Goal: Task Accomplishment & Management: Use online tool/utility

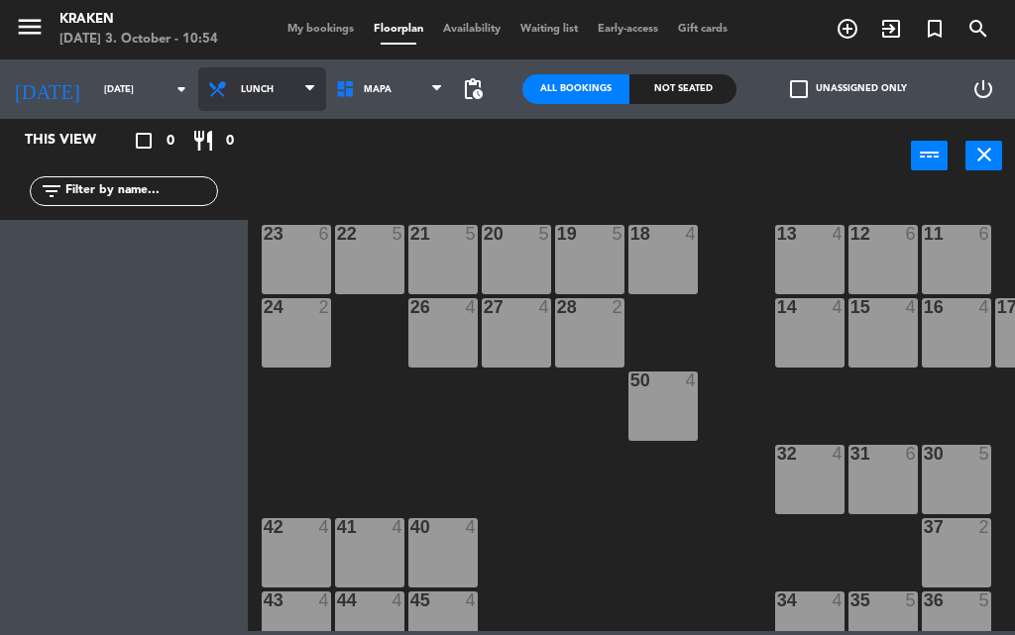
click at [260, 82] on span "Lunch" at bounding box center [262, 89] width 128 height 44
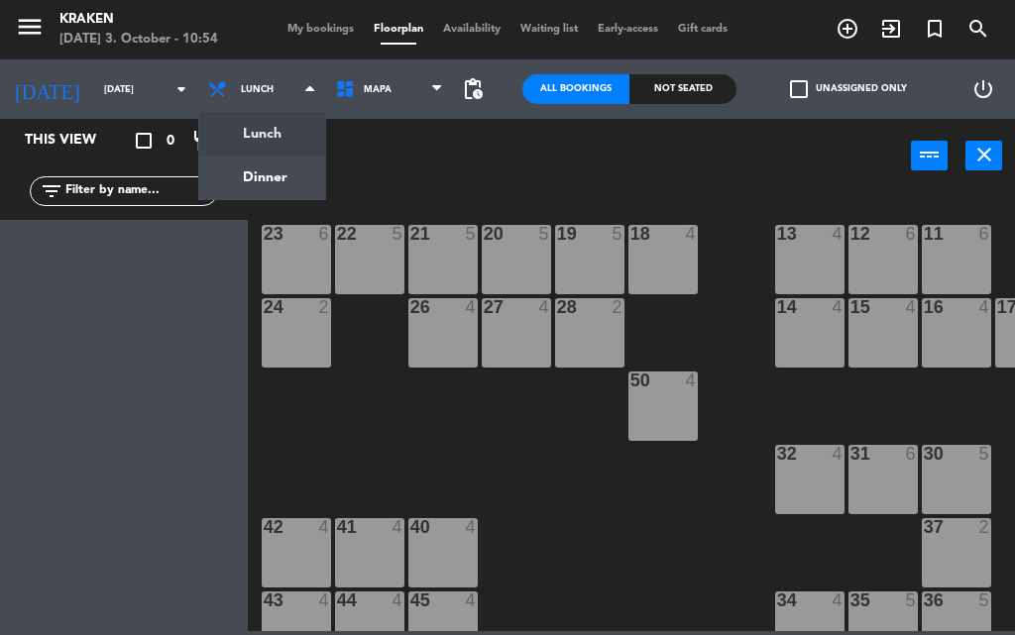
click at [463, 168] on div "power_input close" at bounding box center [579, 156] width 663 height 75
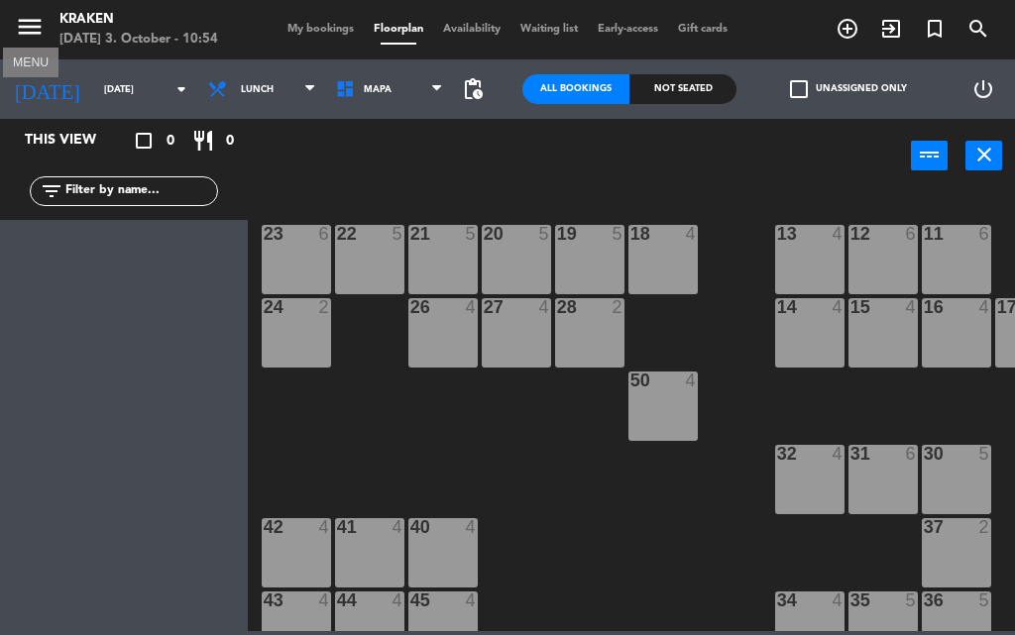
click at [39, 34] on icon "menu" at bounding box center [30, 27] width 30 height 30
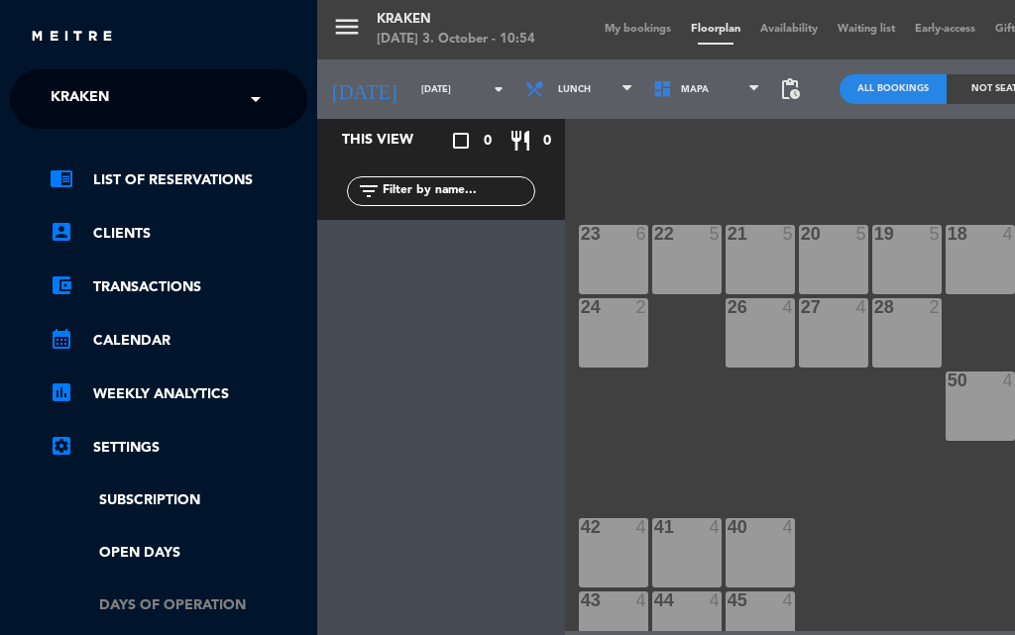
click at [139, 603] on link "Days of operation" at bounding box center [179, 606] width 258 height 23
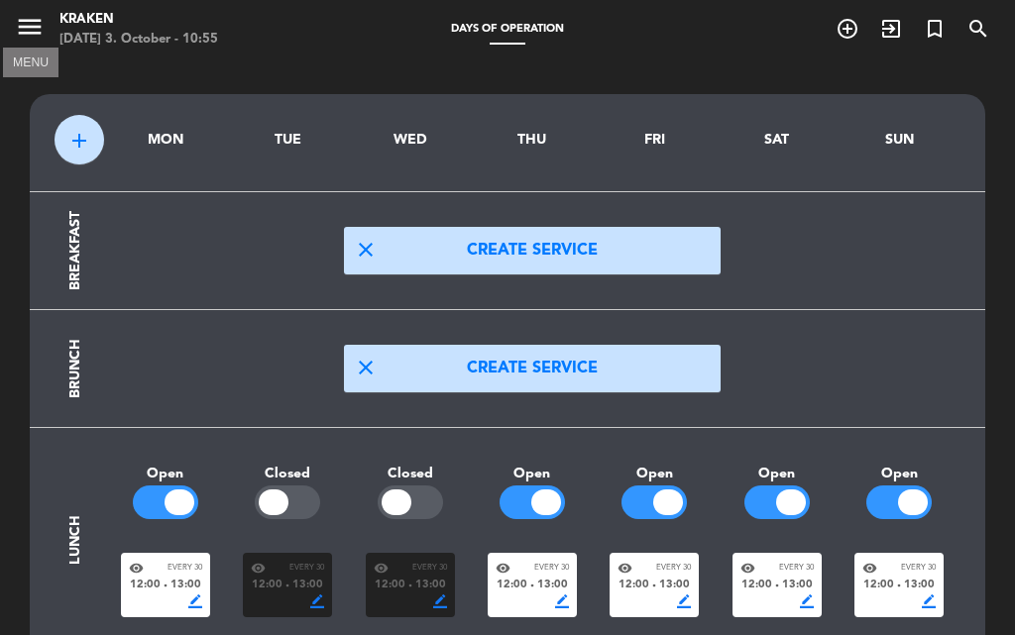
click at [39, 37] on icon "menu" at bounding box center [30, 27] width 30 height 30
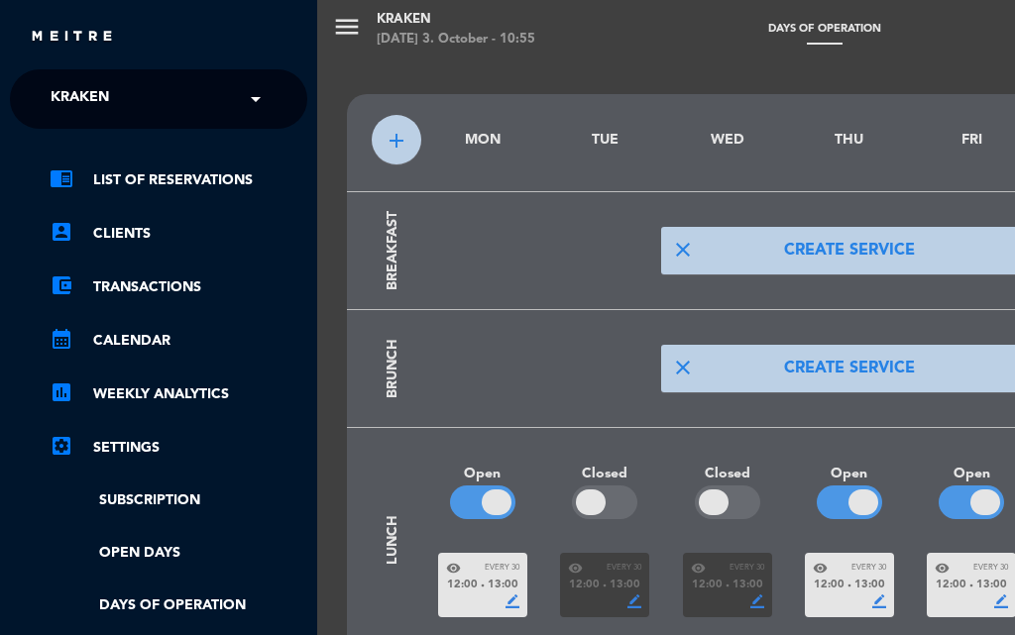
click at [337, 21] on div "menu Kraken [DATE] 3. October - 10:55 Days of operation add_circle_outline exit…" at bounding box center [824, 317] width 1015 height 635
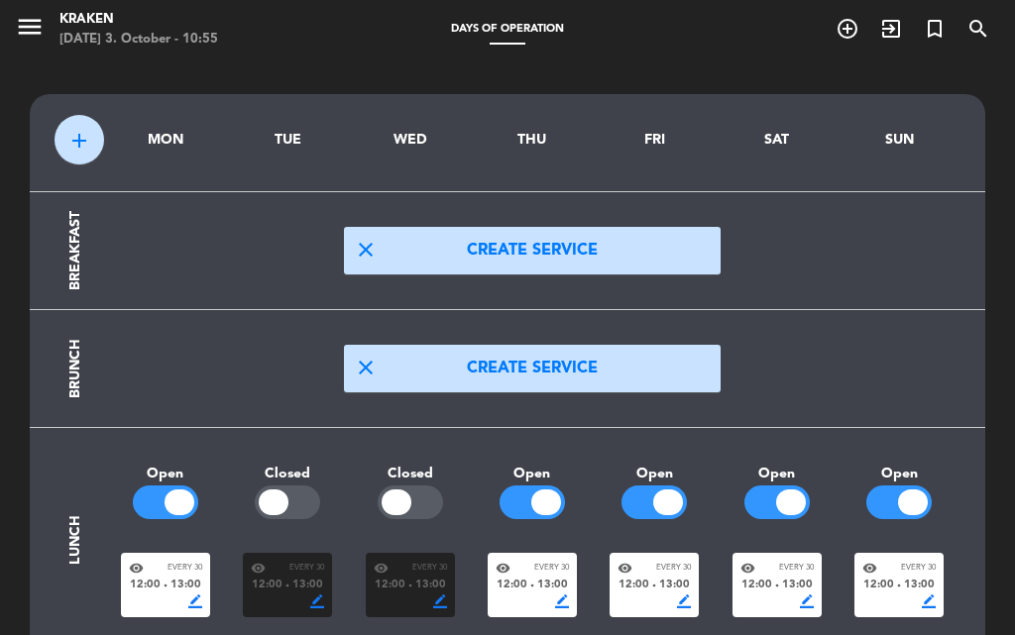
click at [356, 32] on div "menu Kraken [DATE] 3. October - 10:55 Days of operation add_circle_outline exit…" at bounding box center [507, 317] width 1015 height 635
click at [46, 27] on span "menu" at bounding box center [37, 30] width 45 height 47
click at [34, 27] on icon "menu" at bounding box center [30, 27] width 30 height 30
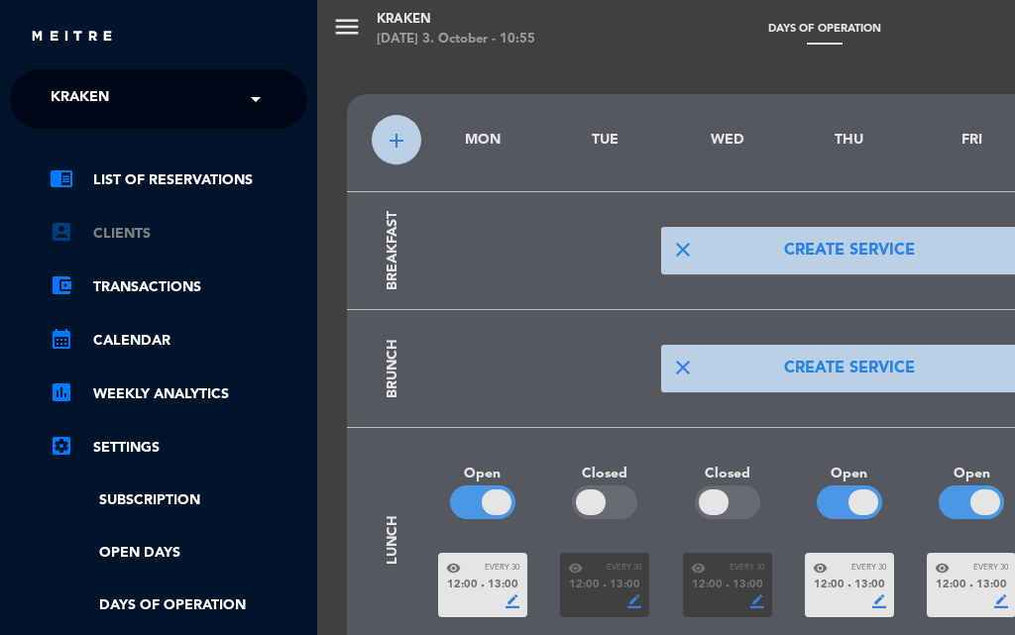
click at [117, 226] on link "account_box Clients" at bounding box center [179, 234] width 258 height 24
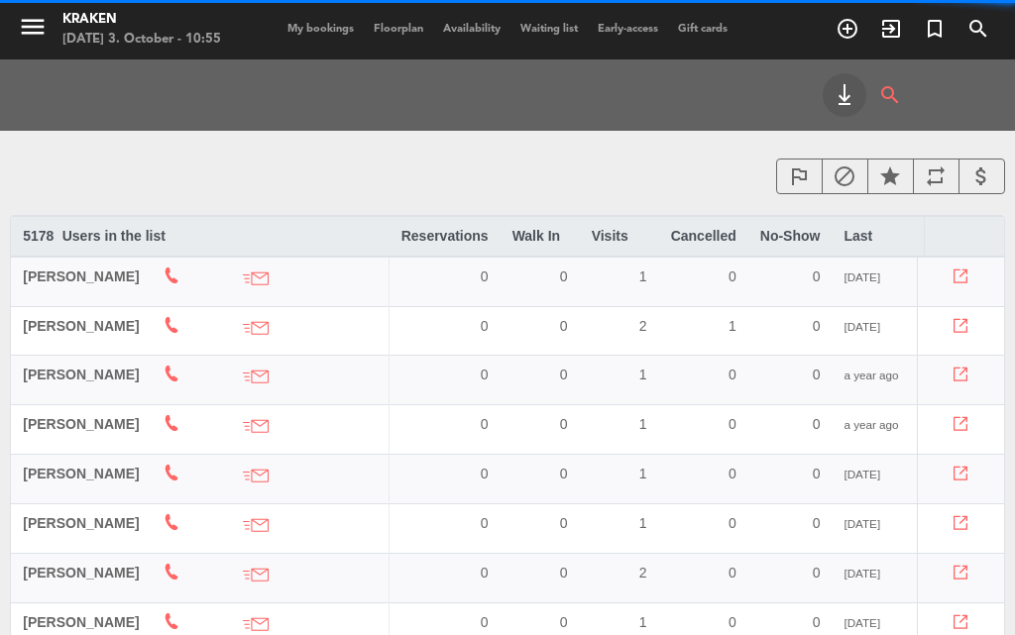
click at [384, 28] on div "My bookings Floorplan Availability Waiting list Early-access Gift cards" at bounding box center [508, 30] width 460 height 18
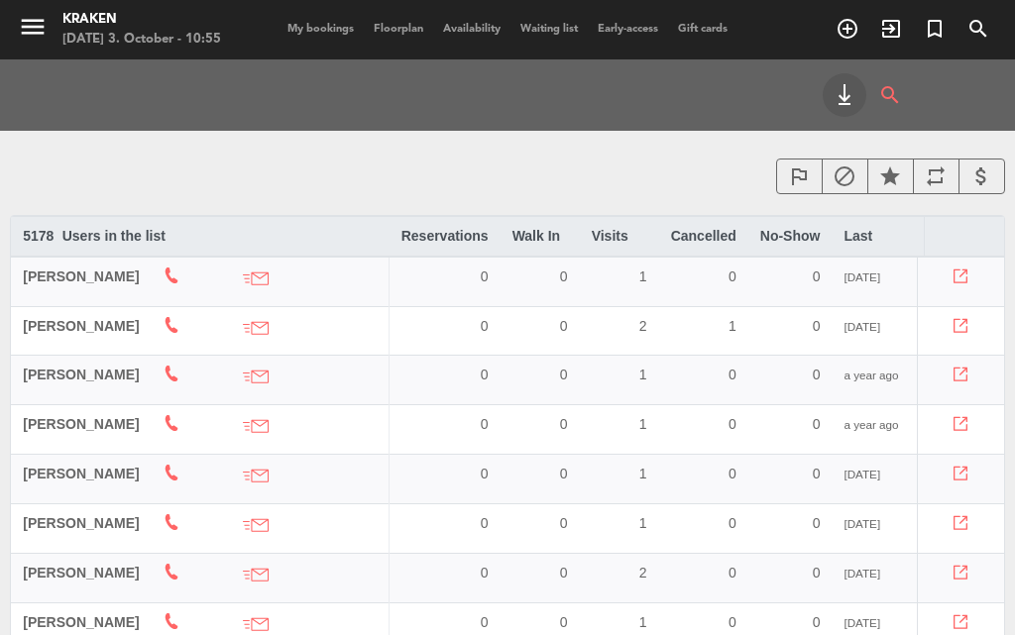
click at [391, 6] on div "menu Kraken [DATE] 3. October - 10:55 My bookings Floorplan Availability Waitin…" at bounding box center [507, 29] width 1015 height 59
click at [392, 24] on span "Floorplan" at bounding box center [398, 29] width 69 height 11
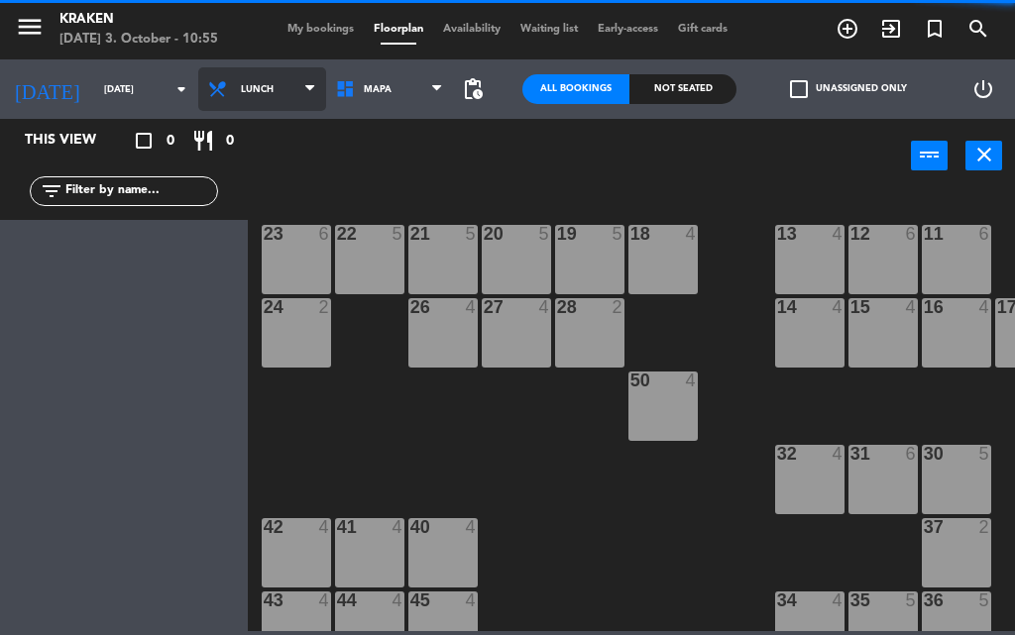
click at [241, 94] on span "Lunch" at bounding box center [257, 89] width 33 height 11
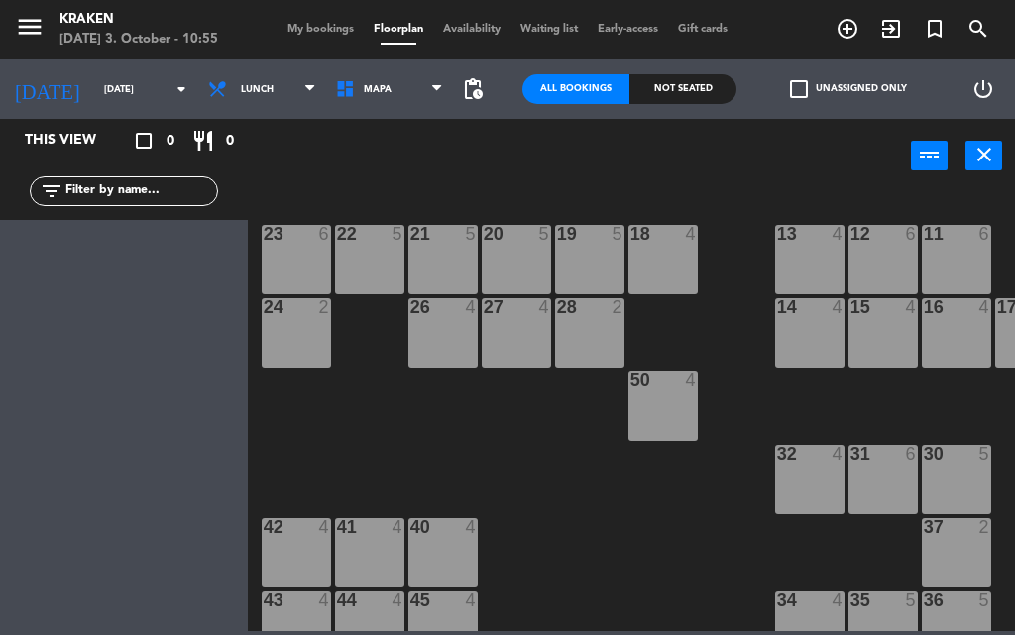
click at [234, 132] on ng-component "menu Kraken [DATE] 3. October - 10:55 My bookings Floorplan Availability Waitin…" at bounding box center [507, 315] width 1015 height 631
click at [309, 171] on div "power_input close" at bounding box center [579, 156] width 663 height 75
click at [390, 256] on div "22 5" at bounding box center [369, 259] width 69 height 69
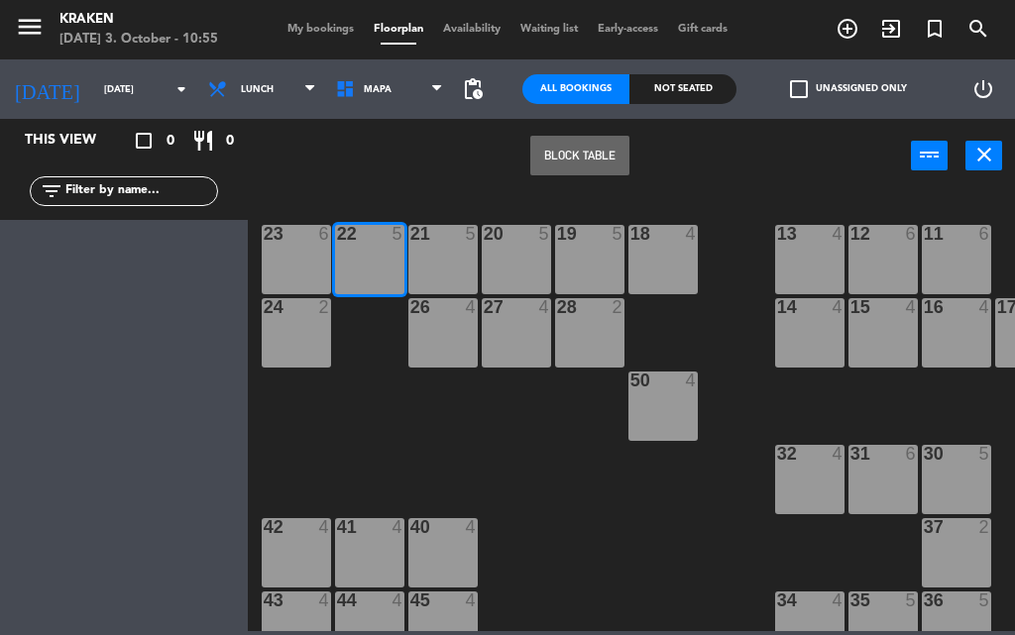
click at [272, 165] on div "Block Table power_input close" at bounding box center [579, 156] width 663 height 75
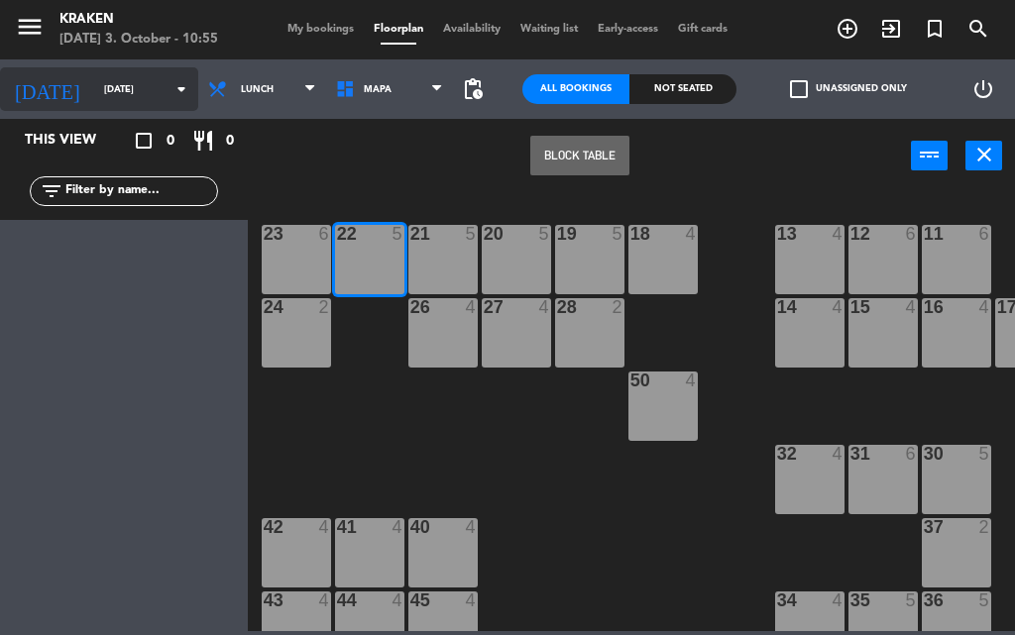
click at [115, 94] on input "[DATE]" at bounding box center [159, 89] width 130 height 31
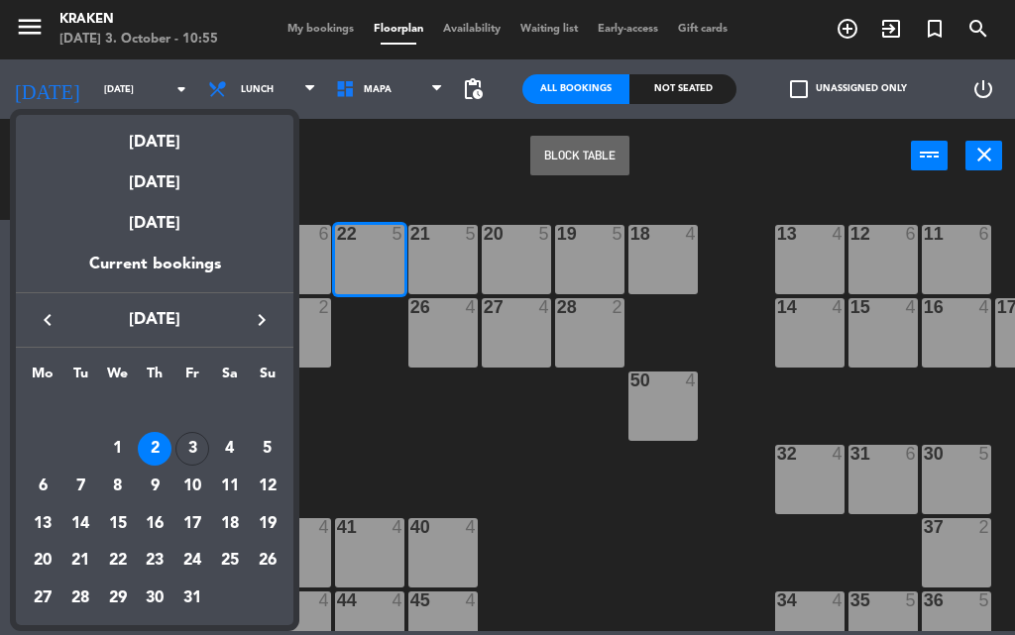
click at [253, 73] on div at bounding box center [507, 317] width 1015 height 635
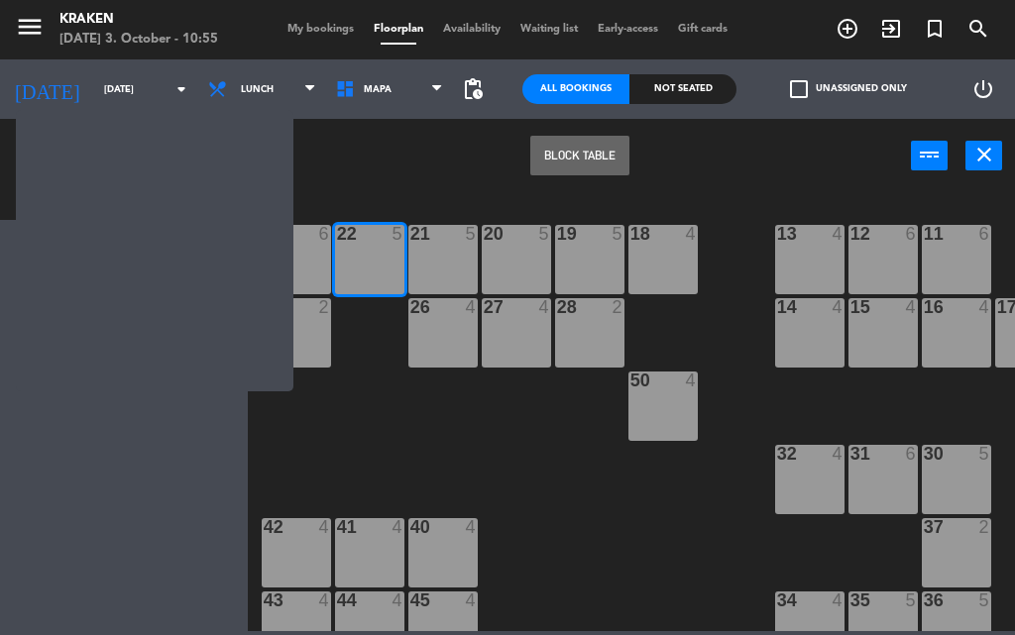
click at [253, 73] on span "Lunch" at bounding box center [262, 89] width 128 height 44
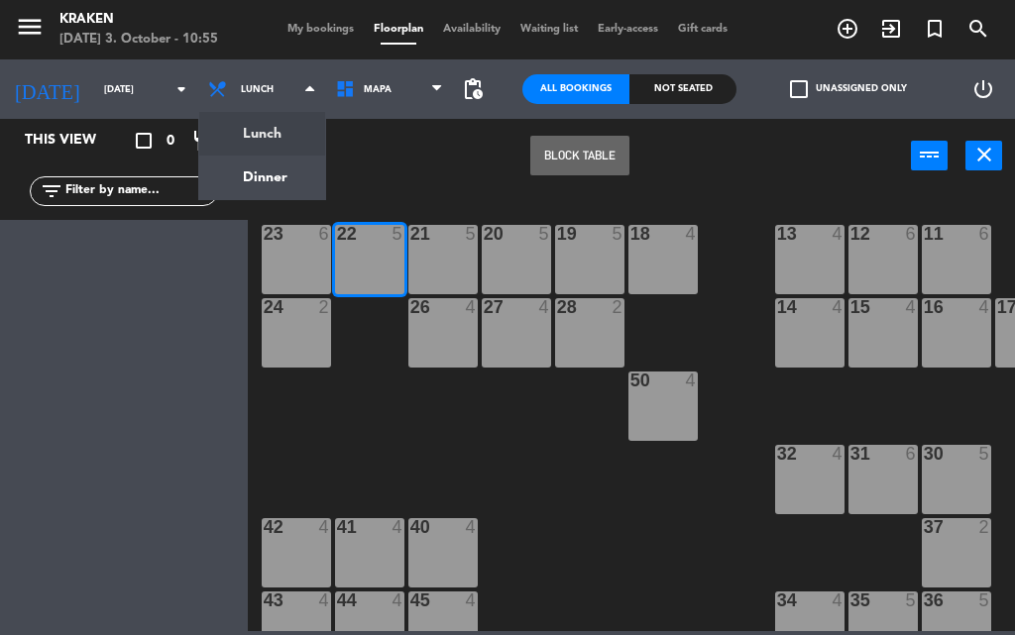
click at [268, 116] on div "Lunch Dinner Lunch Lunch Dinner" at bounding box center [262, 88] width 128 height 59
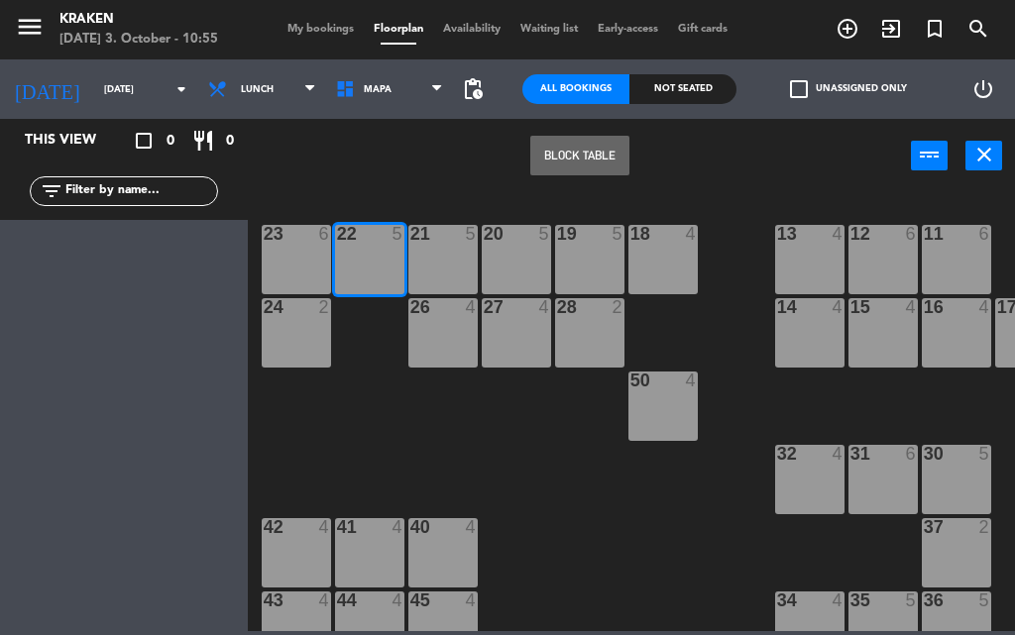
click at [436, 175] on div "Block Table power_input close" at bounding box center [579, 156] width 663 height 75
click at [393, 284] on div "22 5" at bounding box center [369, 259] width 69 height 69
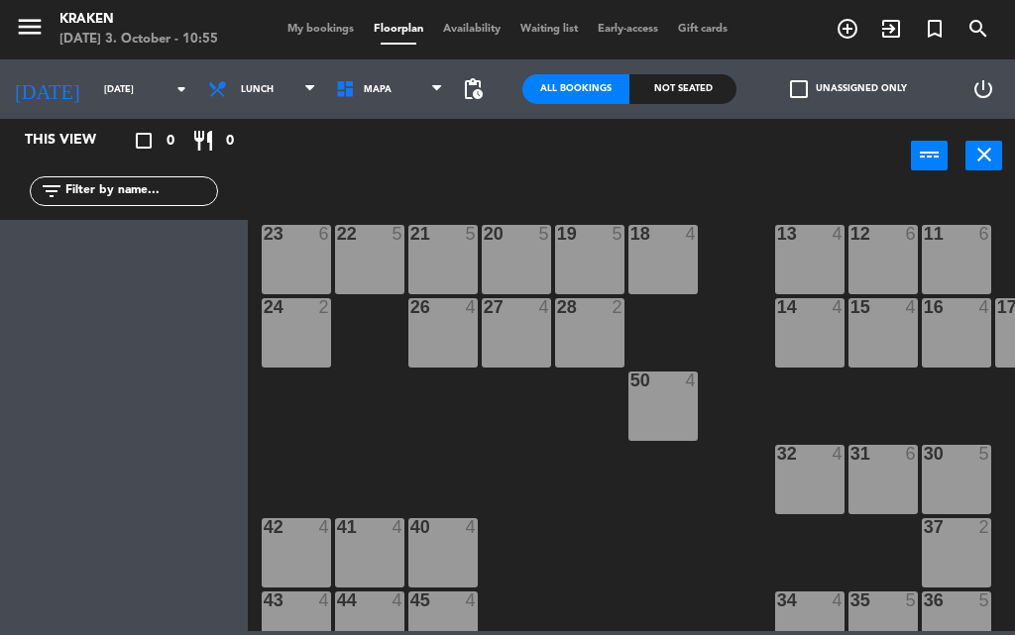
click at [331, 236] on div "22" at bounding box center [336, 234] width 33 height 18
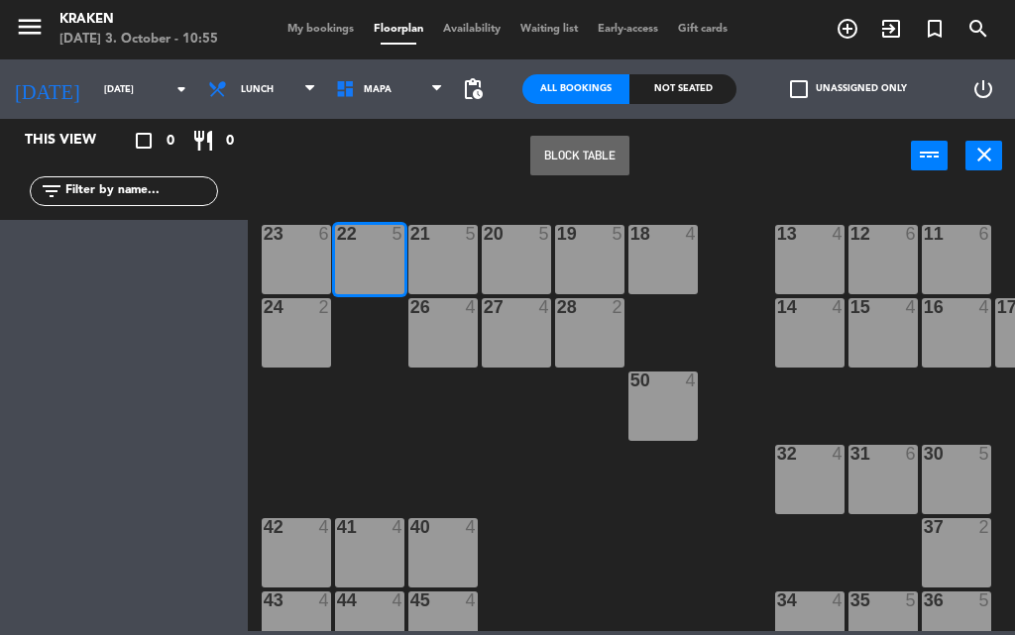
drag, startPoint x: 664, startPoint y: 484, endPoint x: 404, endPoint y: 223, distance: 368.0
click at [663, 484] on div "23 6 22 5 21 5 20 5 19 5 18 4 11 6 12 6 13 4 24 2 26 4 27 4 28 2 14 4 15 4 16 4…" at bounding box center [636, 410] width 757 height 442
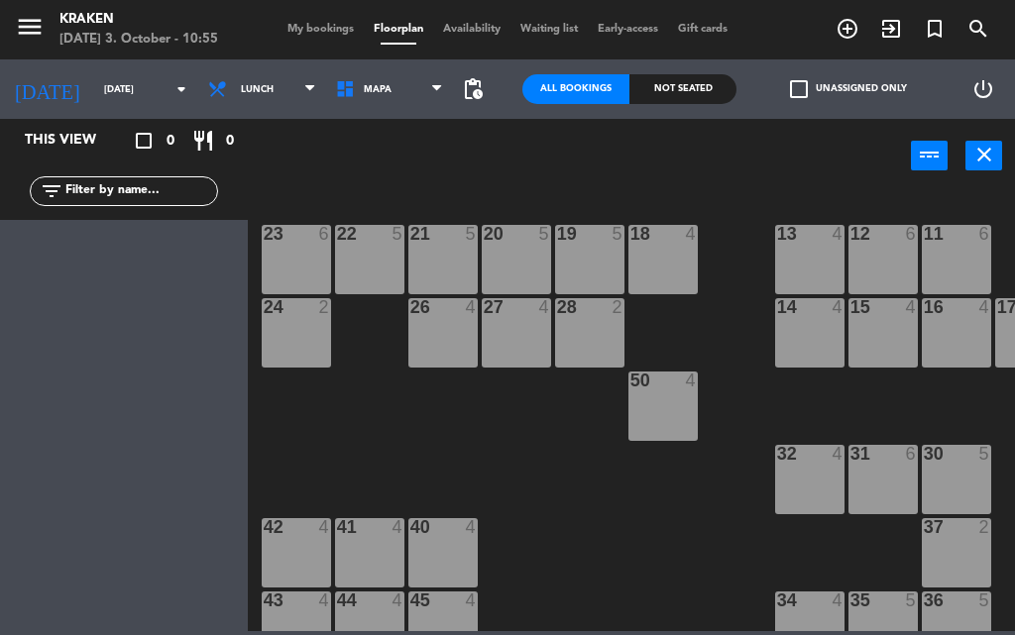
click at [313, 24] on span "My bookings" at bounding box center [321, 29] width 86 height 11
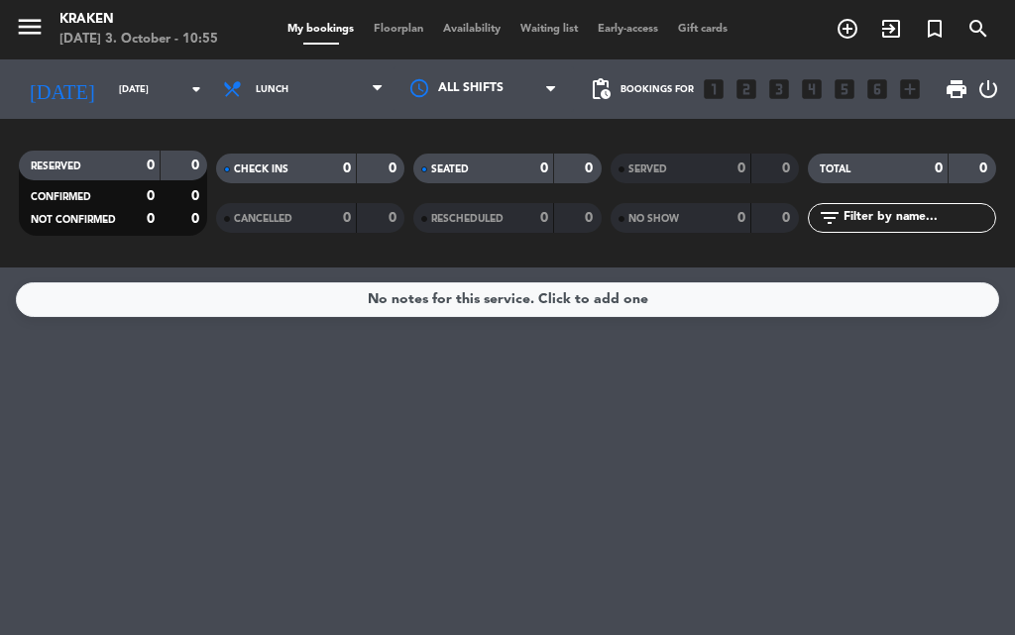
click at [404, 24] on span "Floorplan" at bounding box center [398, 29] width 69 height 11
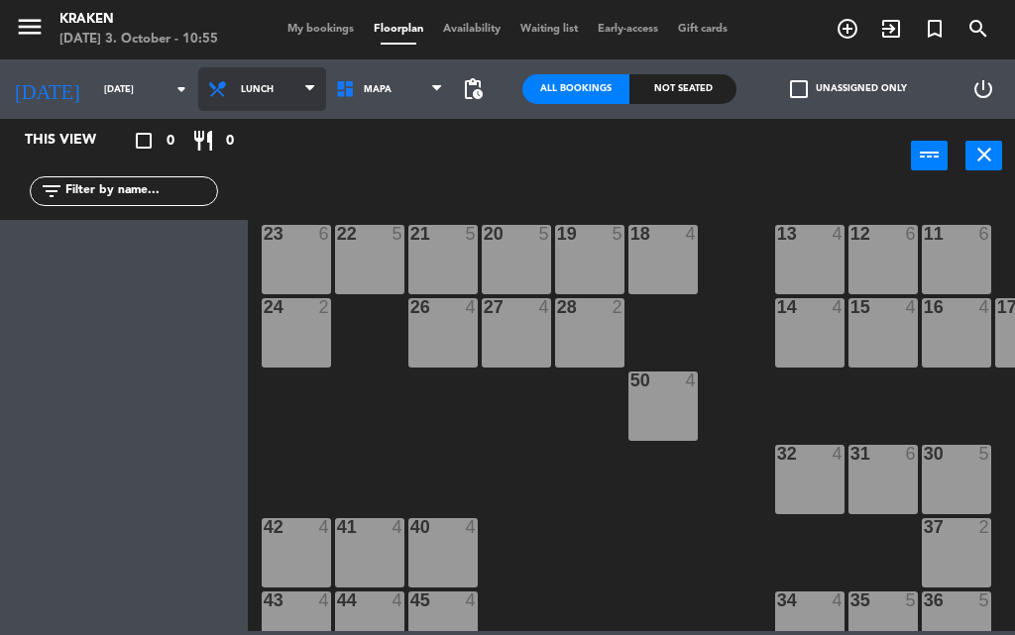
click at [228, 79] on span "Lunch" at bounding box center [262, 89] width 128 height 44
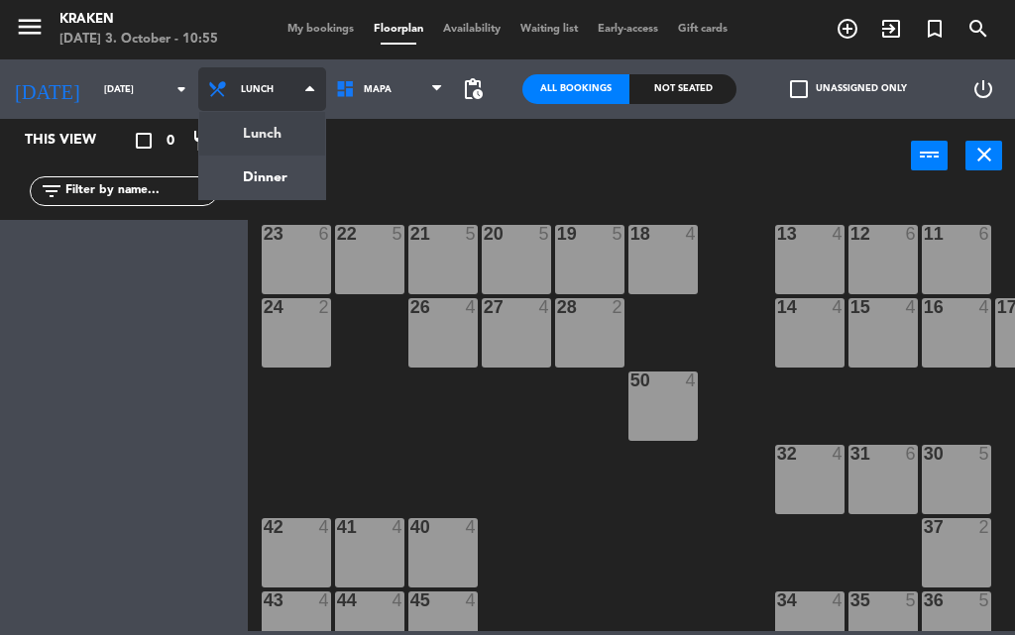
click at [248, 122] on ng-component "menu Kraken [DATE] 3. October - 10:55 My bookings Floorplan Availability Waitin…" at bounding box center [507, 315] width 1015 height 631
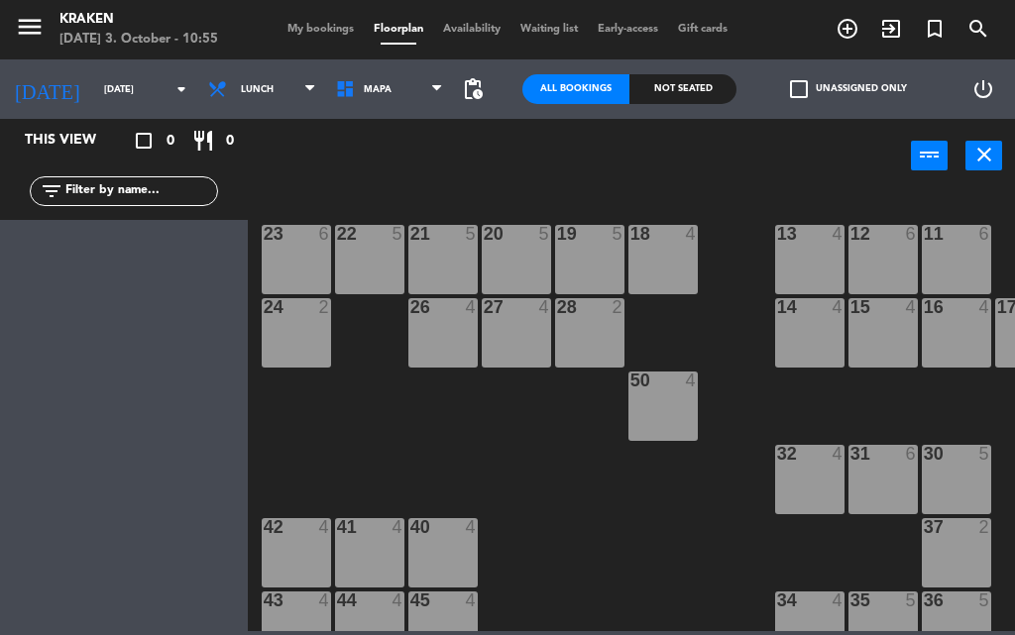
drag, startPoint x: 355, startPoint y: 263, endPoint x: 345, endPoint y: 270, distance: 12.1
click at [348, 268] on div "22 5" at bounding box center [369, 259] width 69 height 69
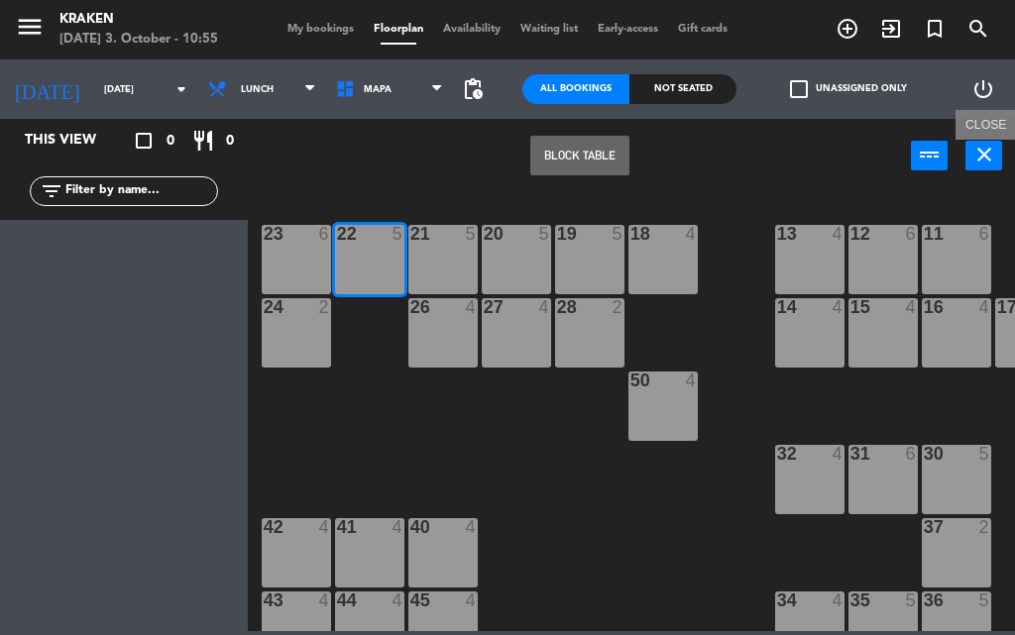
click at [968, 163] on button "close" at bounding box center [983, 156] width 37 height 30
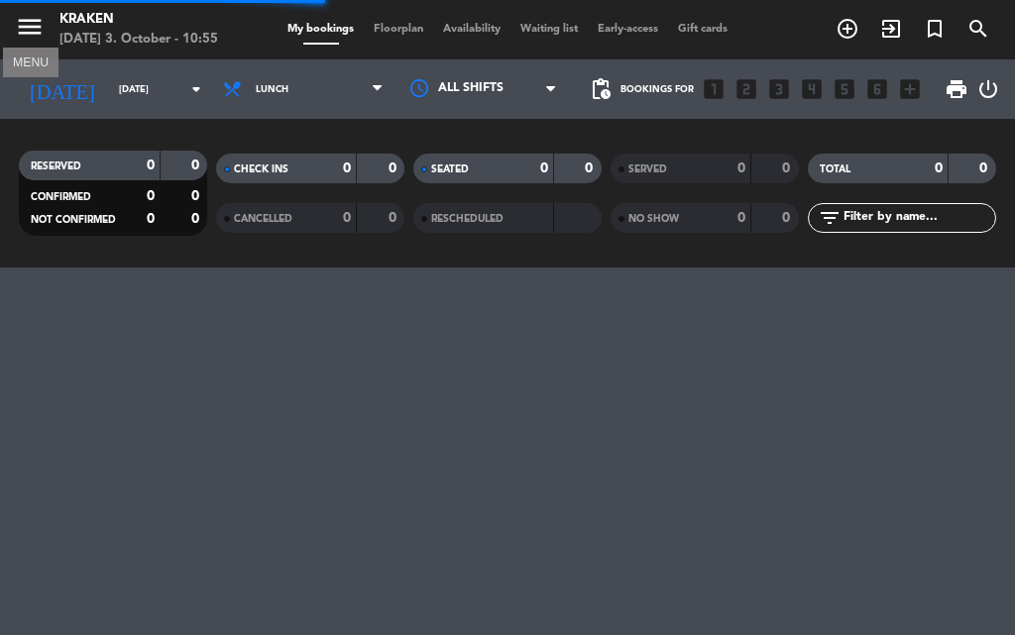
click at [43, 41] on span "menu MENU" at bounding box center [37, 30] width 45 height 47
click at [34, 16] on icon "menu" at bounding box center [30, 27] width 30 height 30
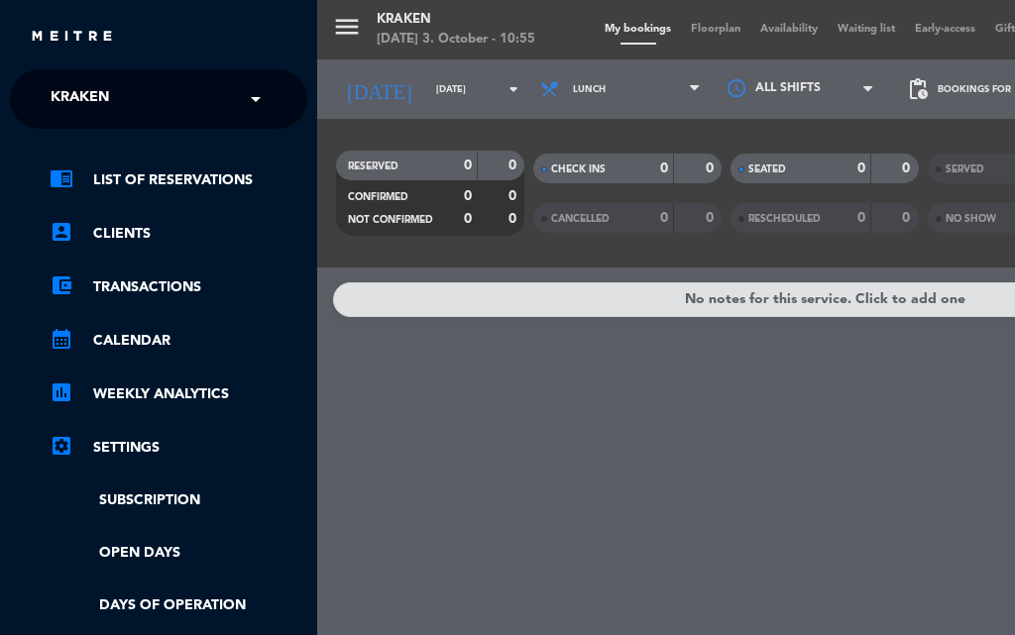
click at [170, 585] on ul "chrome_reader_mode List of Reservations account_box Clients account_balance_wal…" at bounding box center [158, 498] width 297 height 658
click at [177, 590] on ul "chrome_reader_mode List of Reservations account_box Clients account_balance_wal…" at bounding box center [158, 498] width 297 height 658
click at [188, 597] on link "Days of operation" at bounding box center [179, 606] width 258 height 23
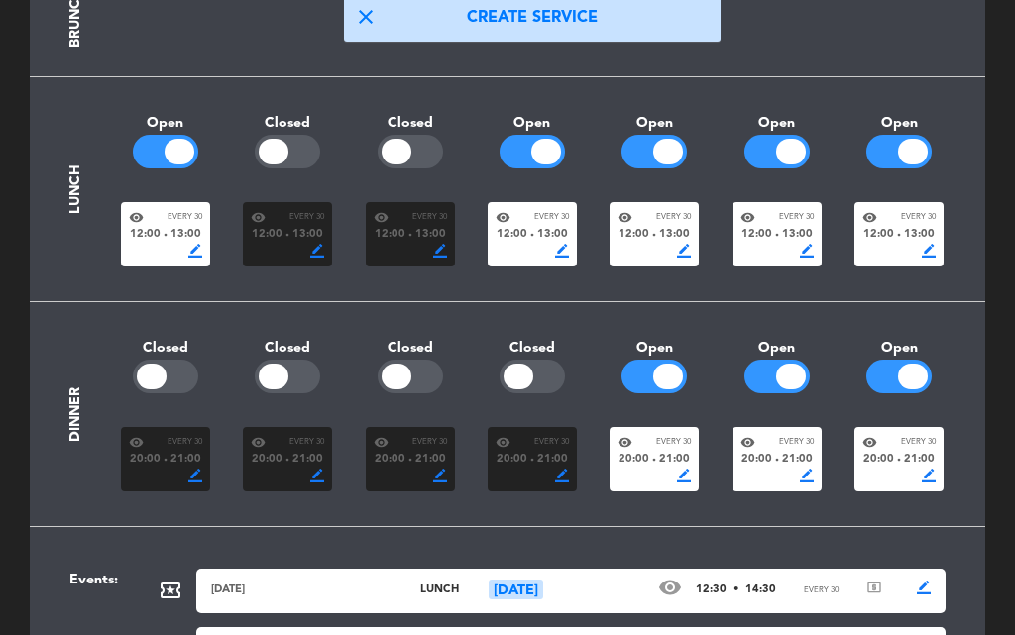
scroll to position [397, 0]
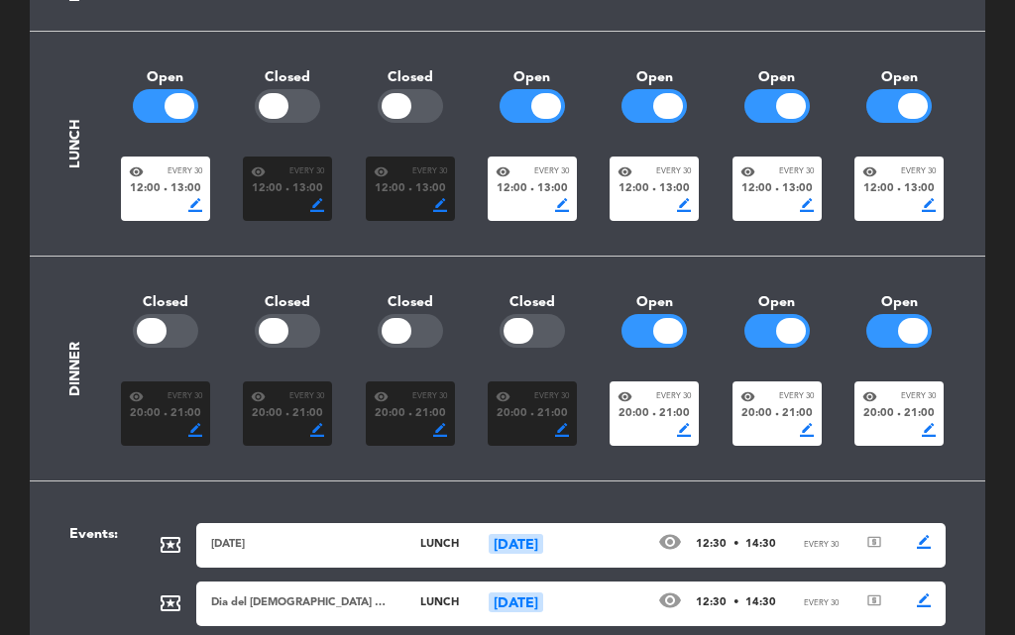
click at [528, 107] on div at bounding box center [532, 106] width 65 height 34
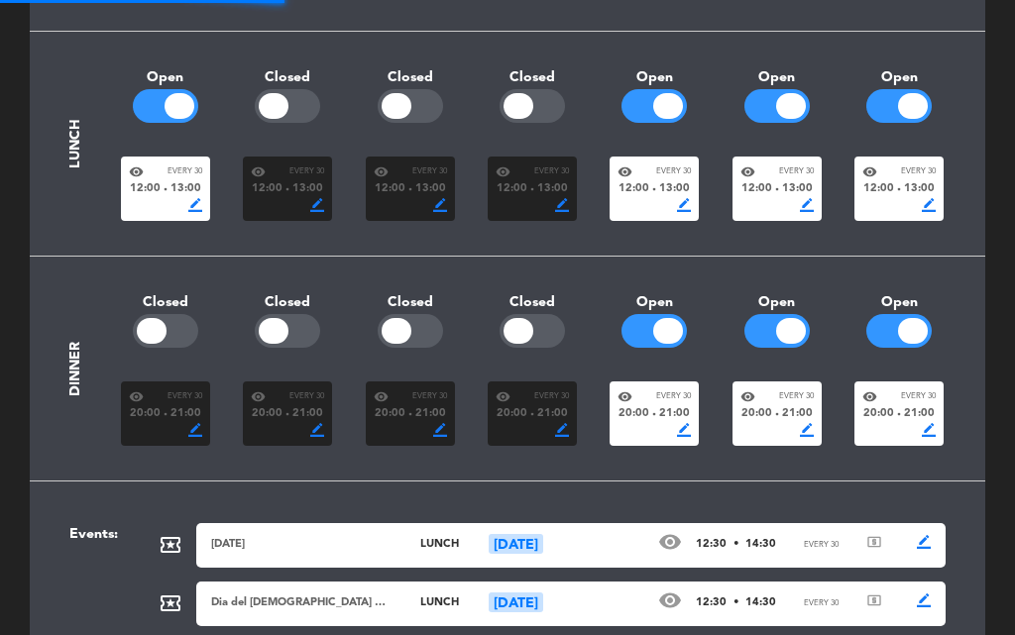
click at [531, 108] on div at bounding box center [519, 106] width 30 height 26
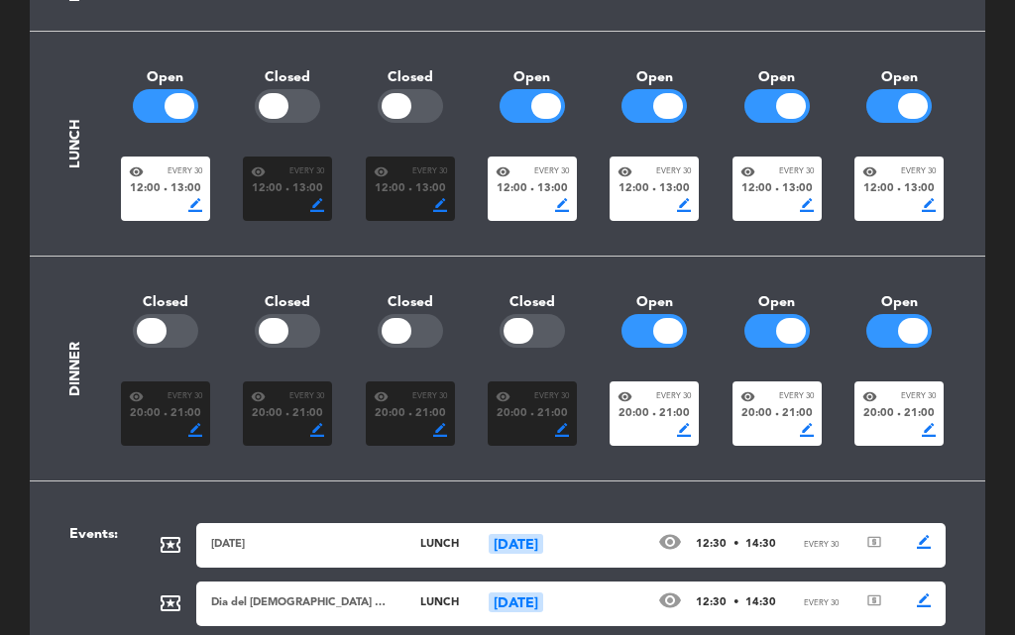
scroll to position [573, 0]
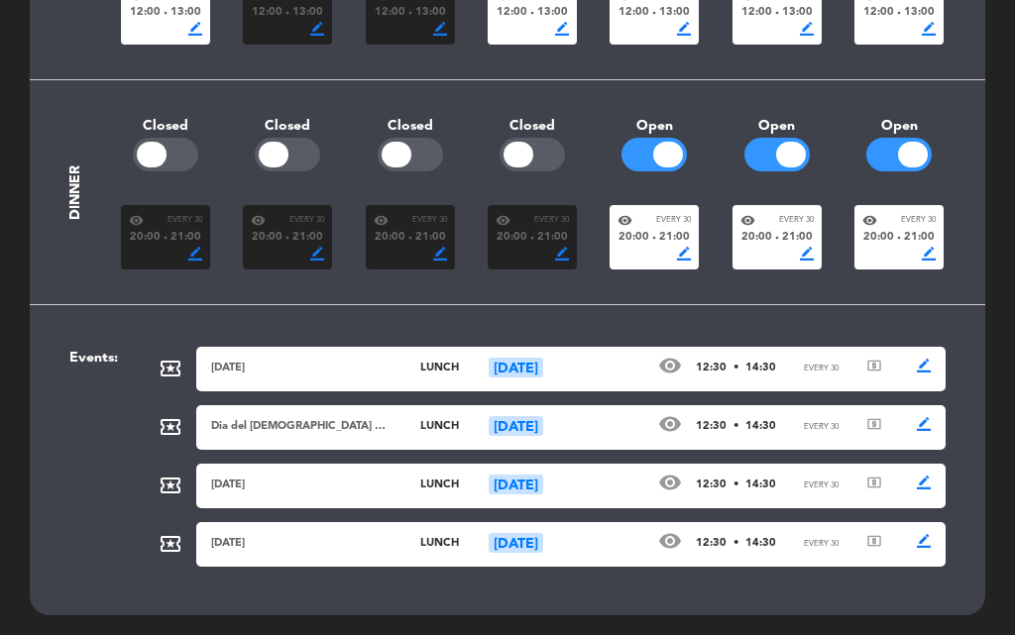
click at [114, 522] on div "Events:" at bounding box center [92, 464] width 75 height 234
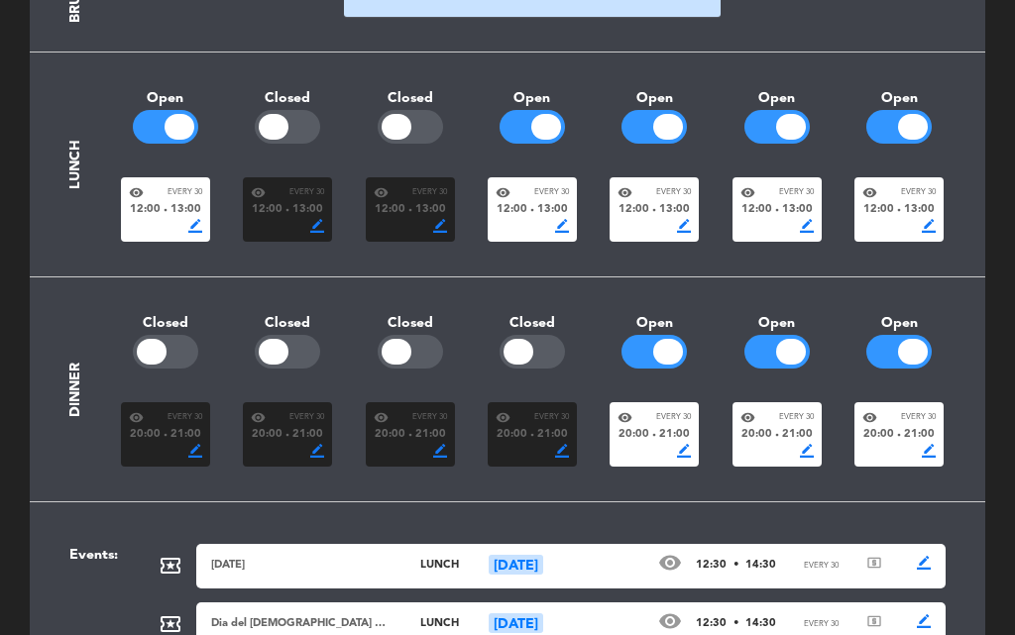
scroll to position [0, 0]
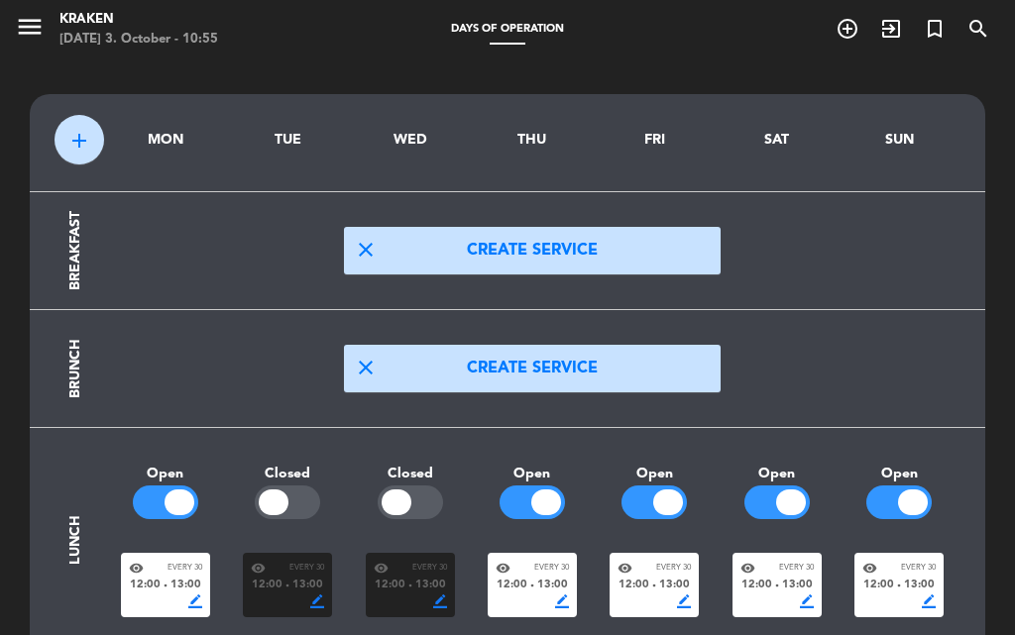
click at [648, 34] on div "Days of operation" at bounding box center [508, 30] width 508 height 18
click at [42, 15] on icon "menu" at bounding box center [30, 27] width 30 height 30
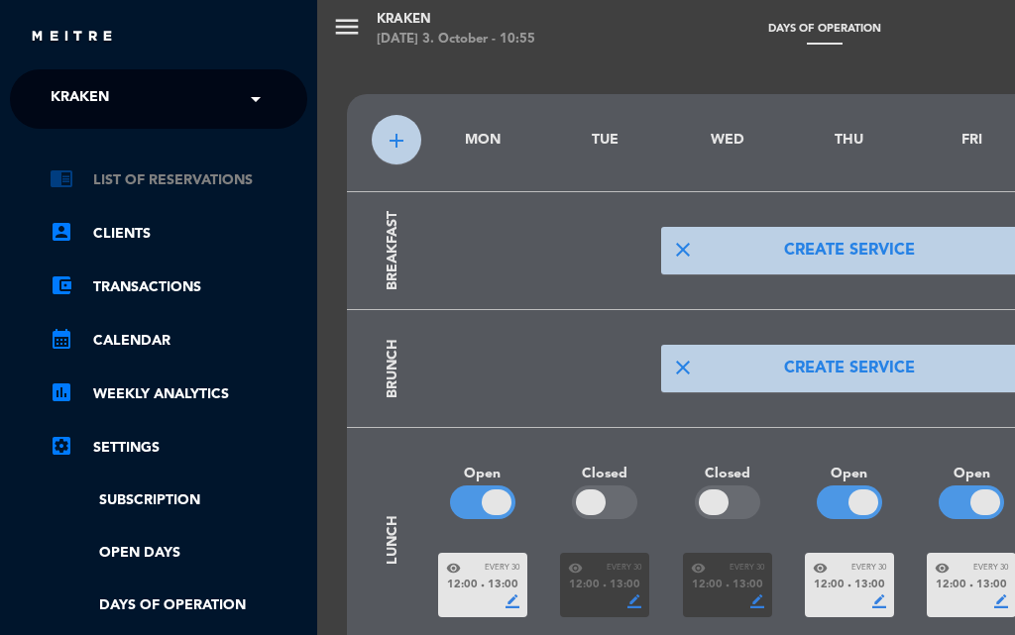
click at [132, 183] on link "chrome_reader_mode List of Reservations" at bounding box center [179, 181] width 258 height 24
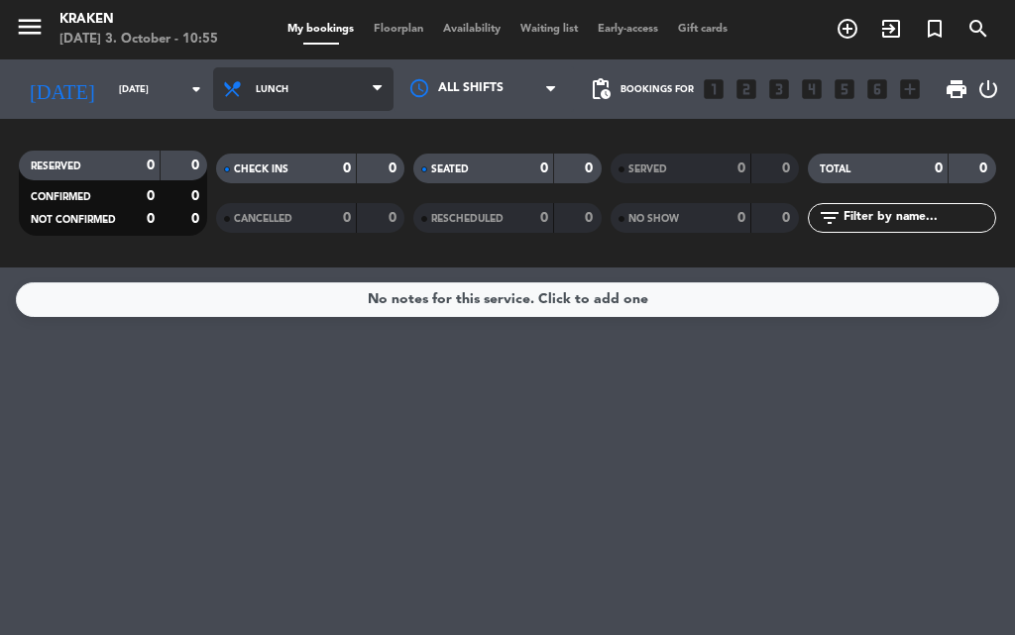
click at [244, 99] on span "Lunch" at bounding box center [303, 89] width 180 height 44
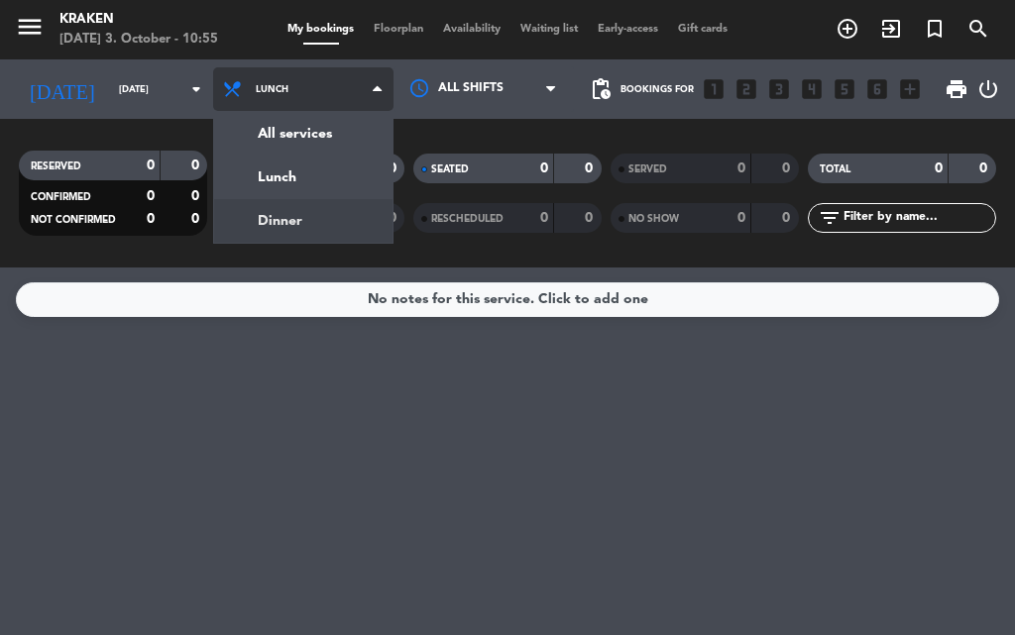
click at [253, 213] on div "menu Kraken [DATE] 3. October - 10:55 My bookings Floorplan Availability Waitin…" at bounding box center [507, 134] width 1015 height 268
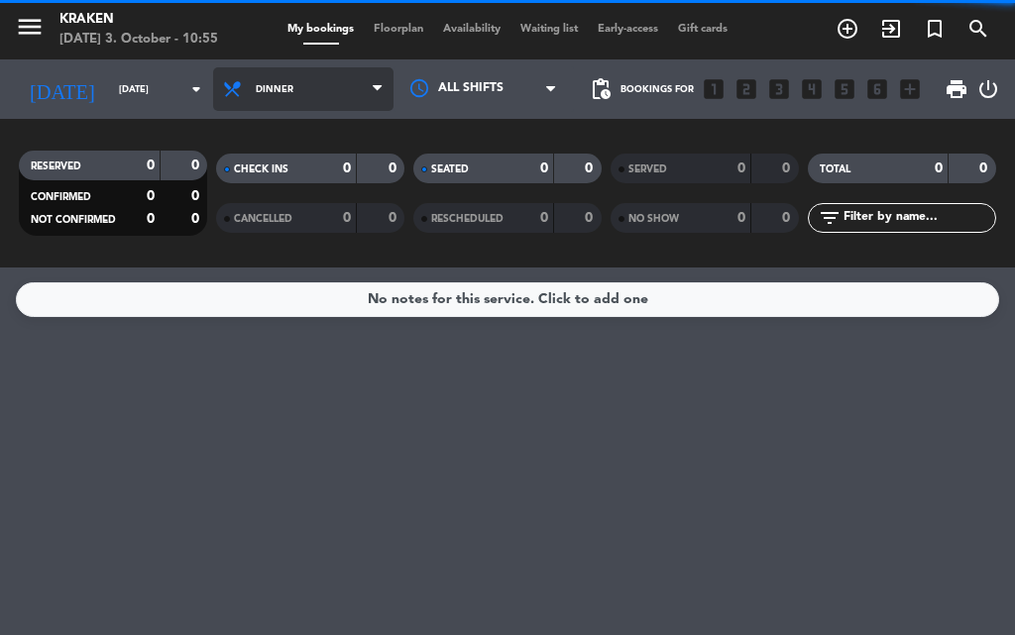
click at [256, 91] on span "Dinner" at bounding box center [275, 89] width 38 height 11
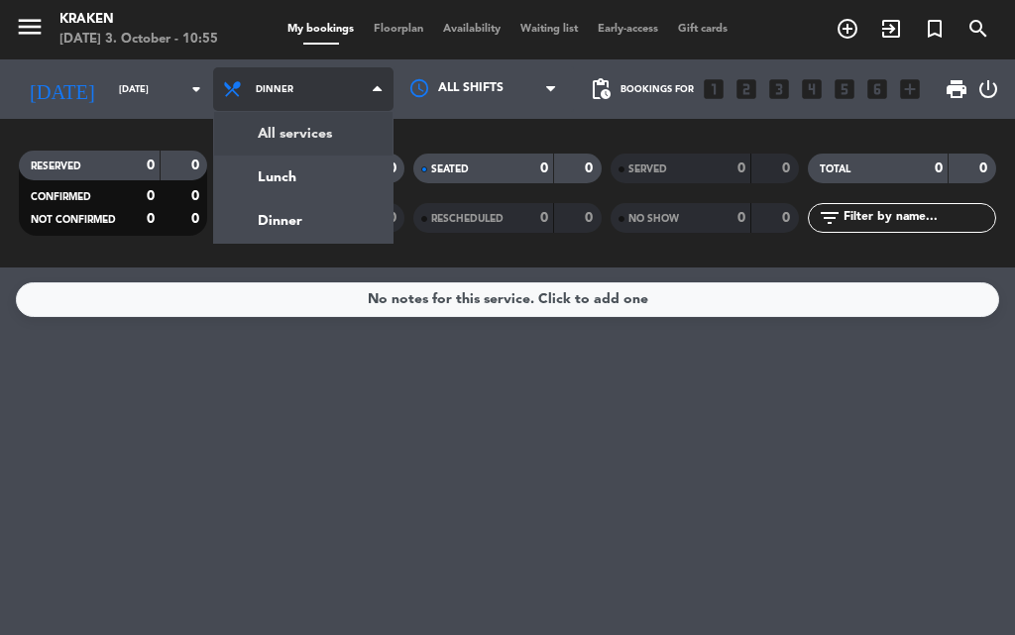
click at [272, 120] on div "menu Kraken [DATE] 3. October - 10:55 My bookings Floorplan Availability Waitin…" at bounding box center [507, 134] width 1015 height 268
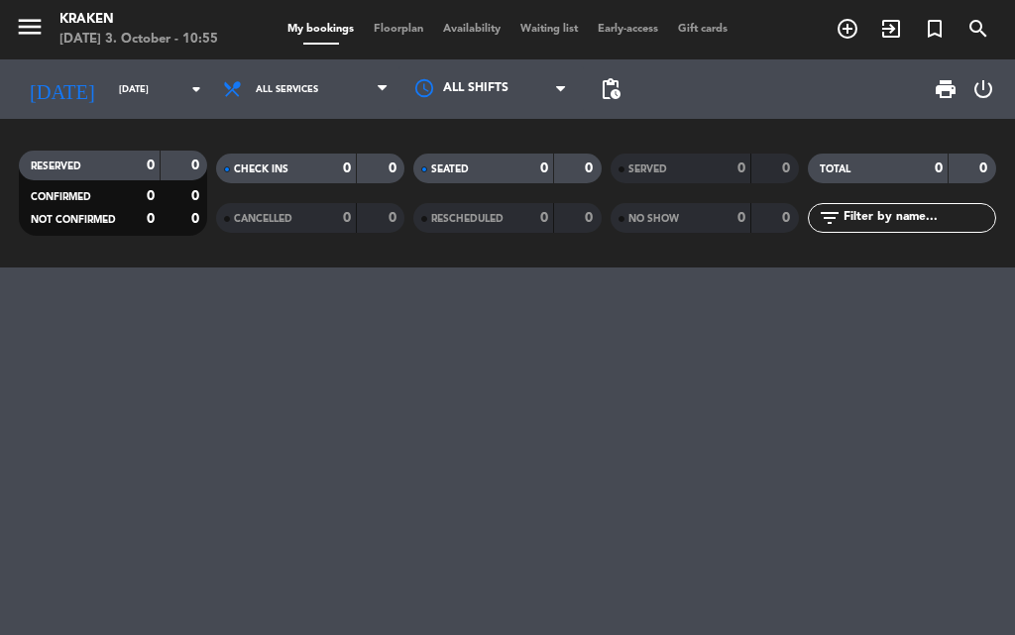
click at [374, 24] on span "Floorplan" at bounding box center [398, 29] width 69 height 11
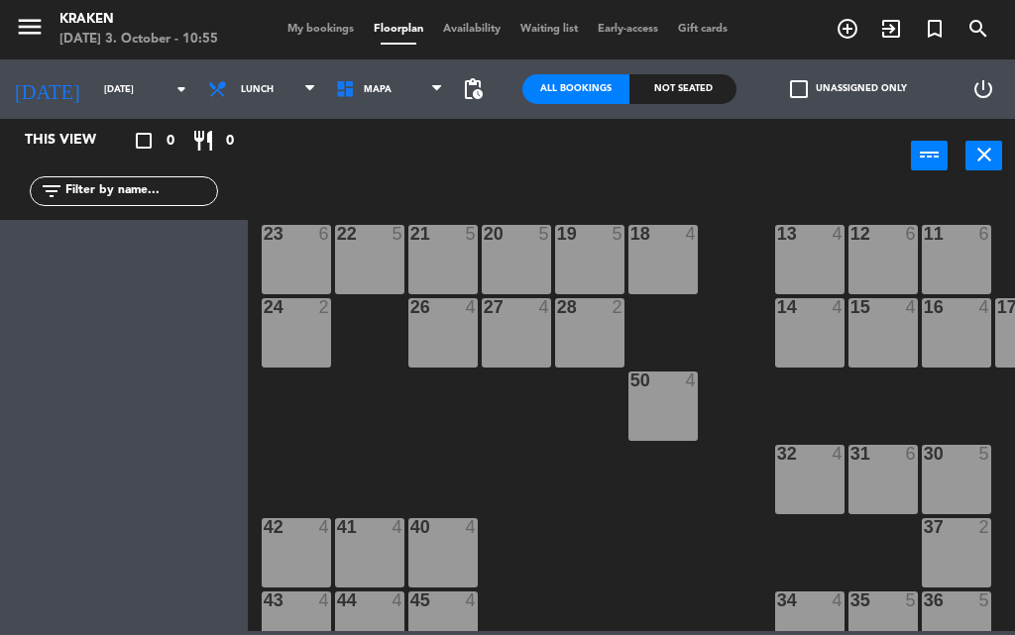
click at [397, 255] on div "22 5" at bounding box center [369, 259] width 69 height 69
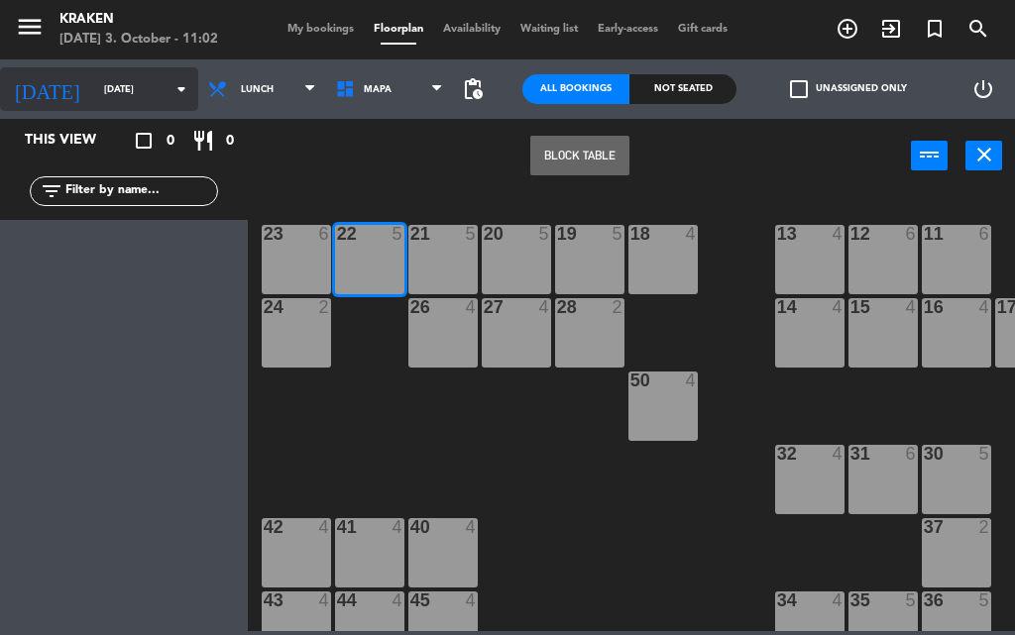
click at [104, 83] on input "[DATE]" at bounding box center [159, 89] width 130 height 31
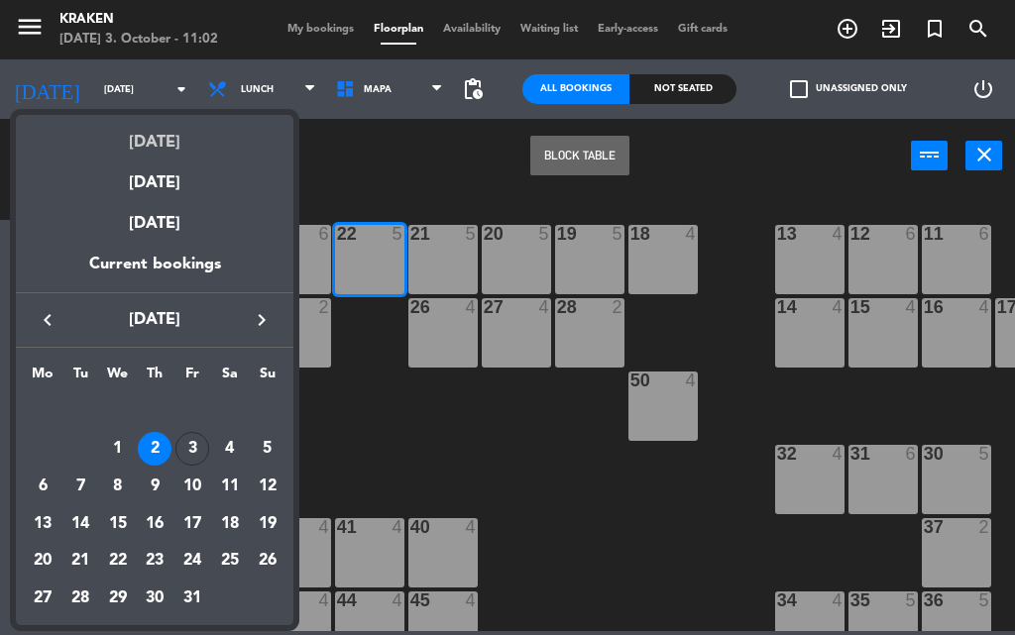
click at [116, 149] on div "[DATE]" at bounding box center [155, 135] width 278 height 41
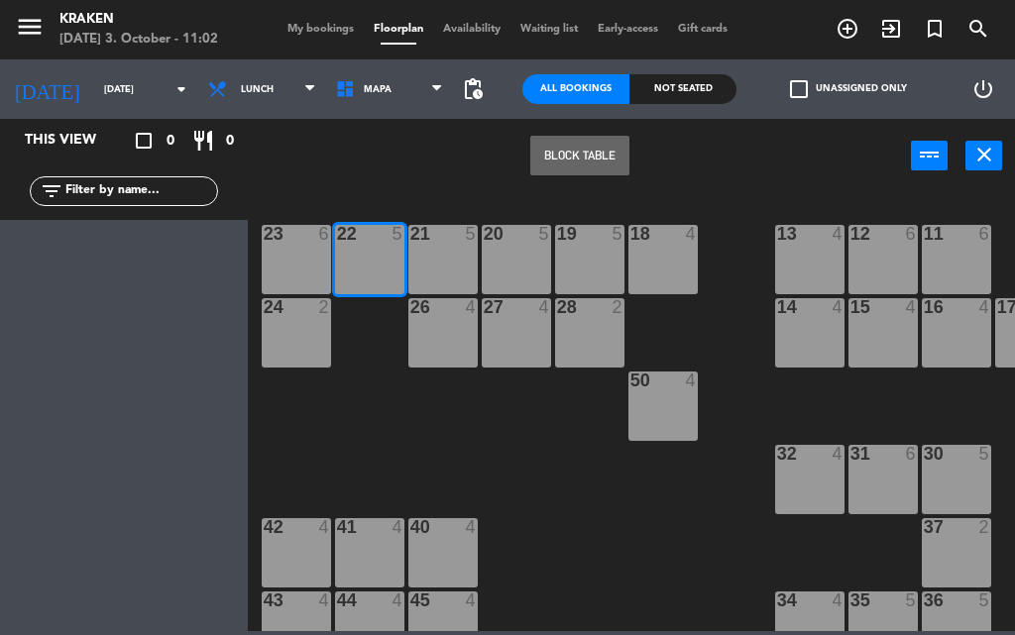
type input "[DATE]"
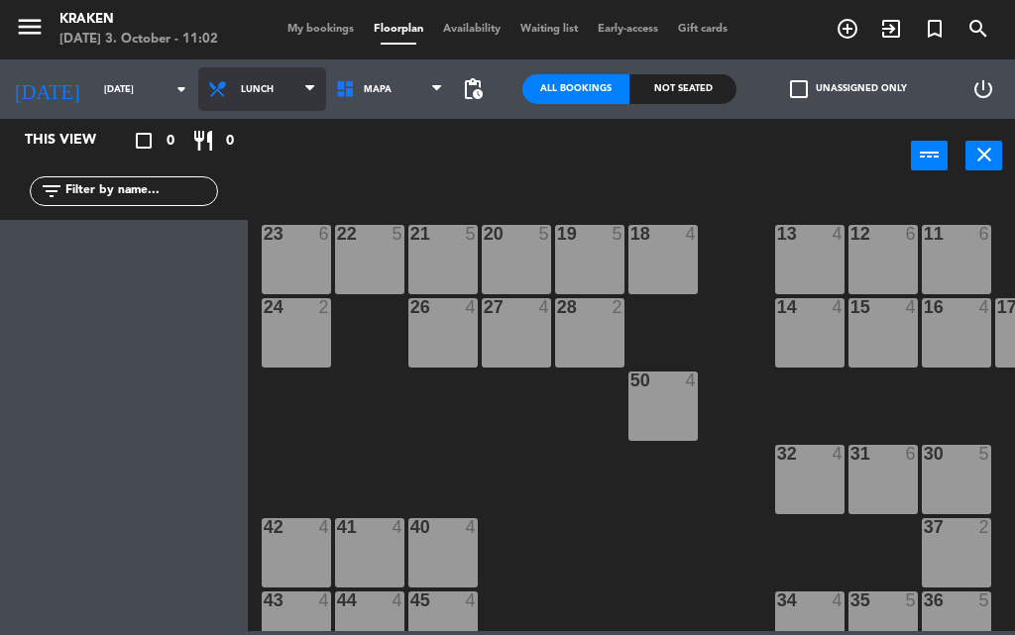
click at [242, 91] on span "Lunch" at bounding box center [257, 89] width 33 height 11
click at [242, 134] on ng-component "menu Kraken [DATE] 3. October - 11:02 My bookings Floorplan Availability Waitin…" at bounding box center [507, 315] width 1015 height 631
drag, startPoint x: 536, startPoint y: 56, endPoint x: 284, endPoint y: 179, distance: 280.6
click at [284, 179] on div "power_input close" at bounding box center [579, 156] width 663 height 75
click at [532, 264] on div "20 5" at bounding box center [516, 259] width 69 height 69
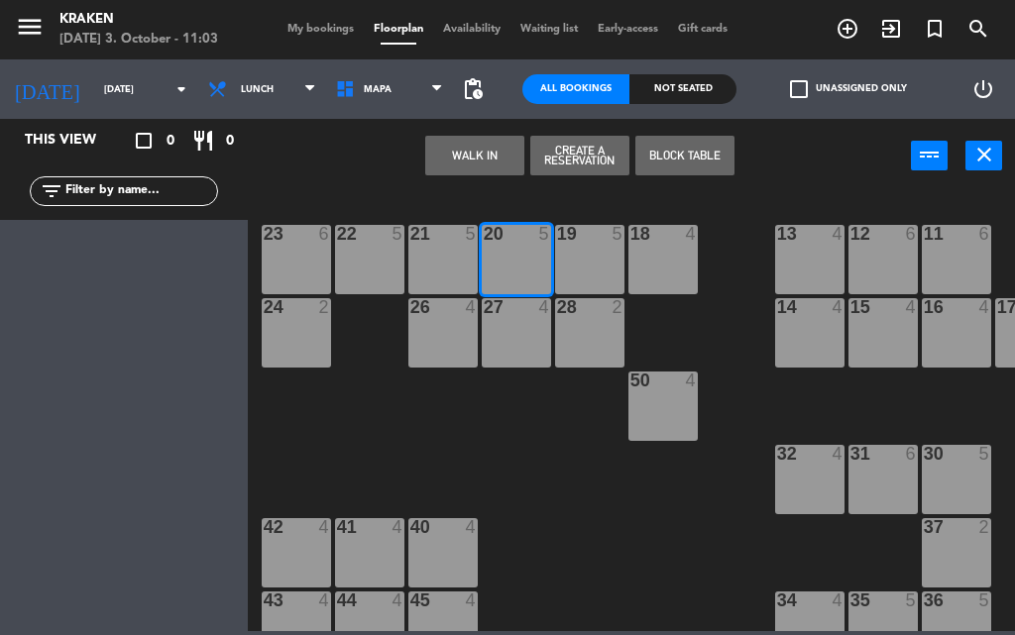
click at [292, 170] on div "WALK IN Create a Reservation Block Table power_input close" at bounding box center [579, 156] width 663 height 75
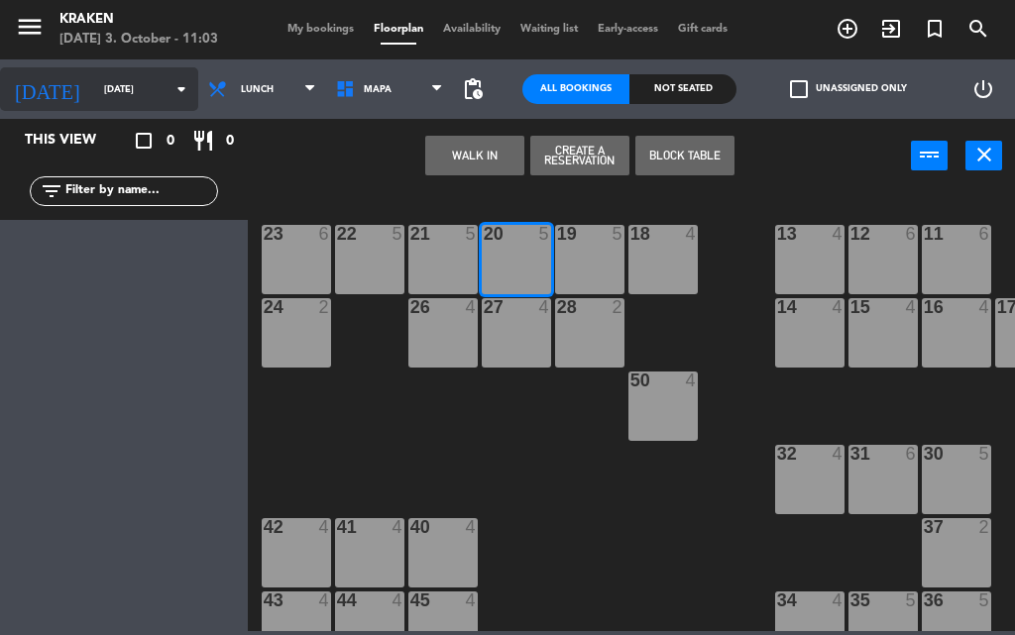
click at [77, 106] on div "[DATE] [DATE] arrow_drop_down" at bounding box center [99, 89] width 198 height 44
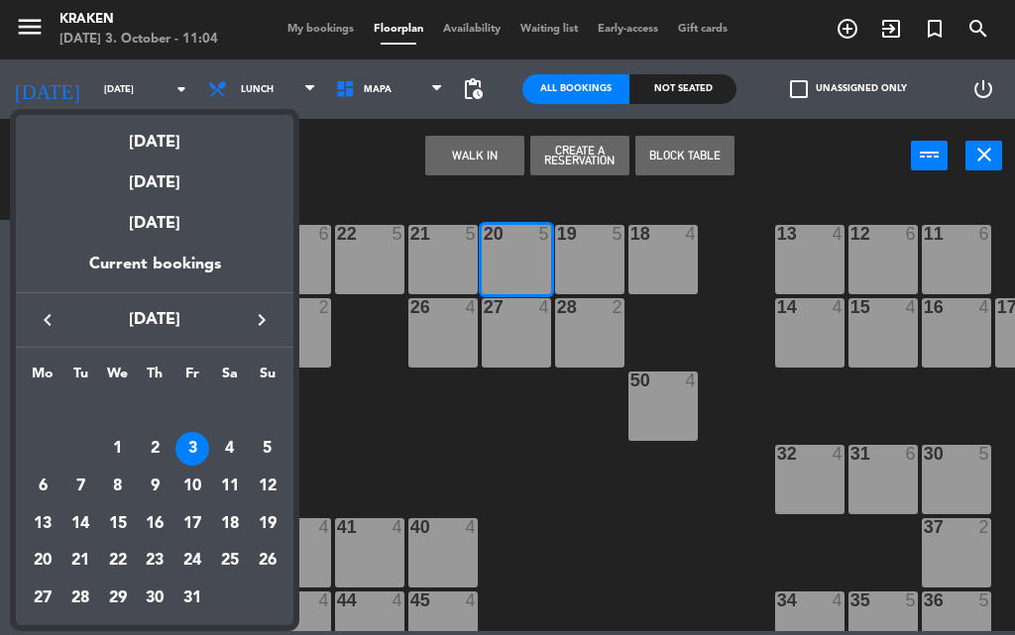
click at [91, 22] on div at bounding box center [507, 317] width 1015 height 635
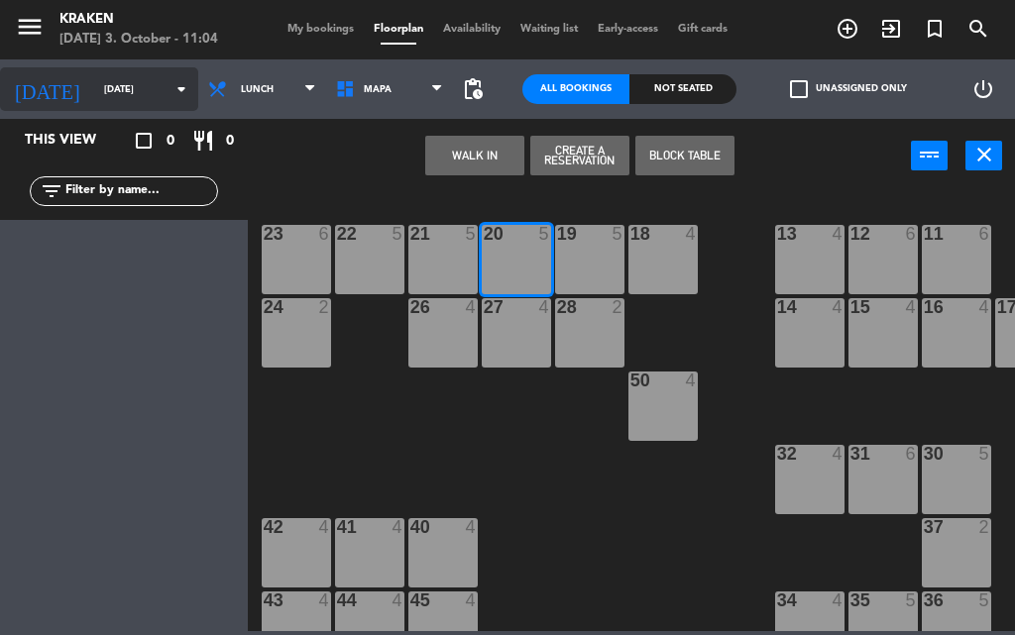
click at [170, 85] on icon "arrow_drop_down" at bounding box center [182, 89] width 24 height 24
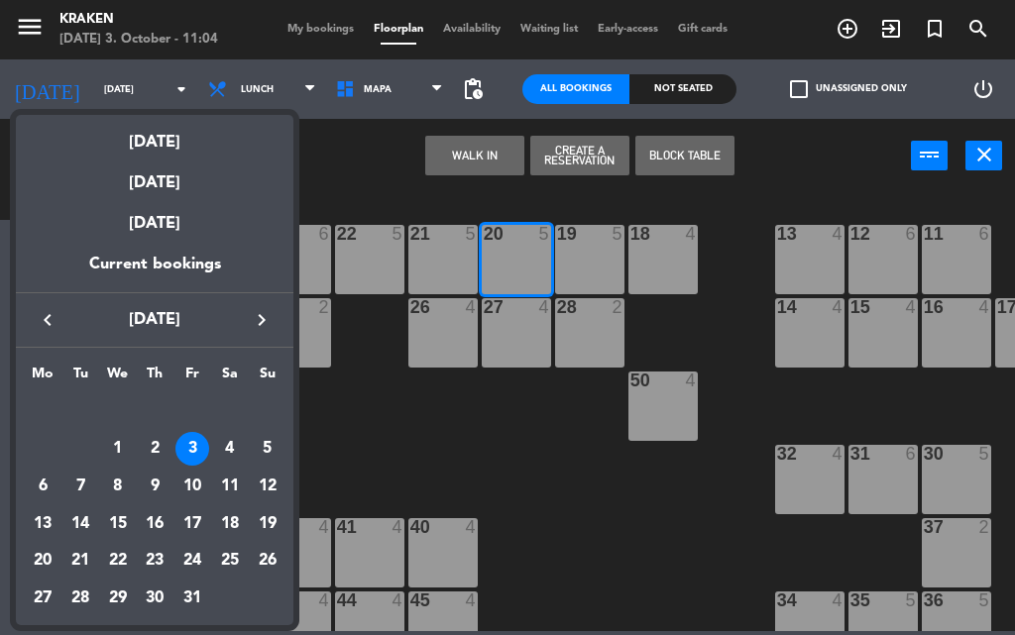
click at [140, 77] on div at bounding box center [507, 317] width 1015 height 635
